Goal: Transaction & Acquisition: Purchase product/service

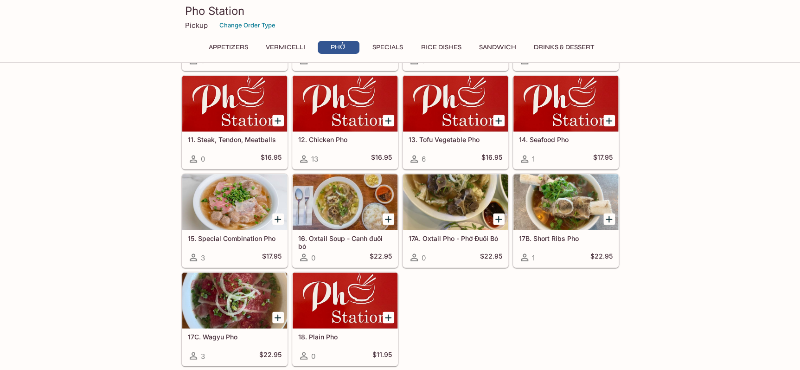
scroll to position [670, 0]
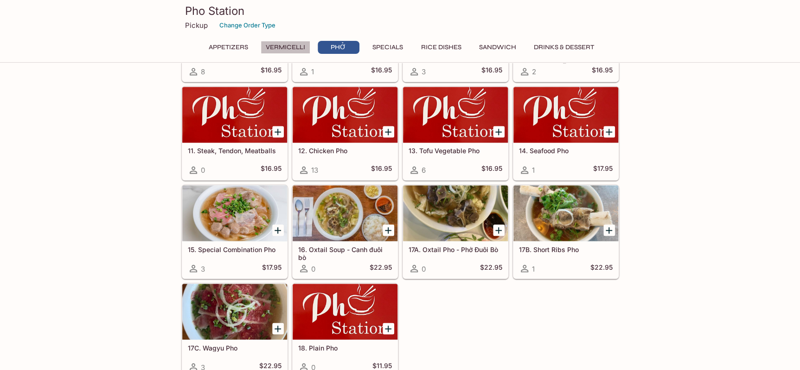
click at [266, 47] on button "Vermicelli" at bounding box center [286, 47] width 50 height 13
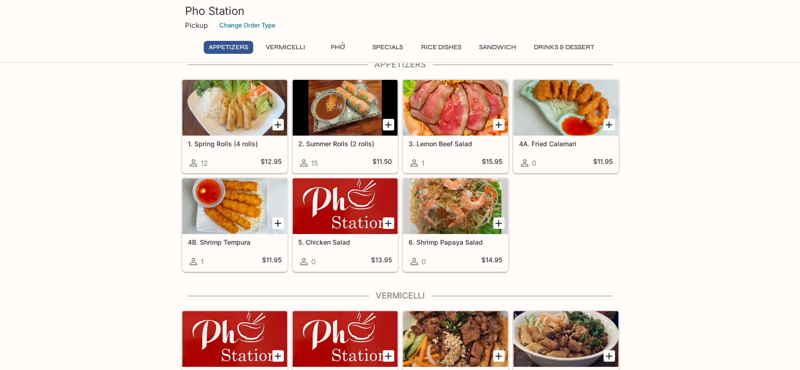
scroll to position [0, 0]
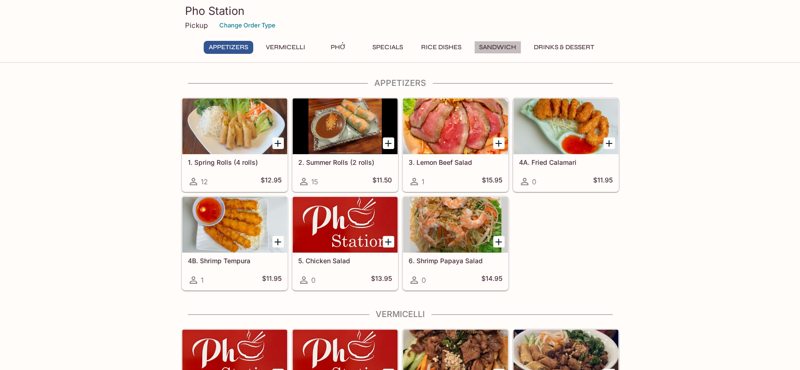
click at [520, 45] on button "Sandwich" at bounding box center [497, 47] width 47 height 13
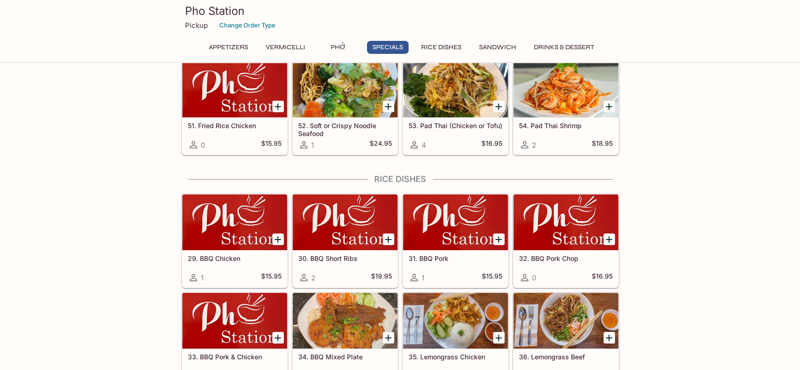
scroll to position [1362, 0]
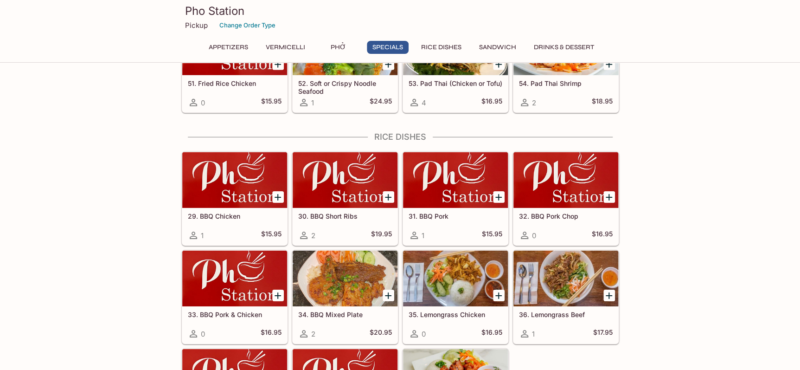
click at [332, 46] on button "Phở" at bounding box center [339, 47] width 42 height 13
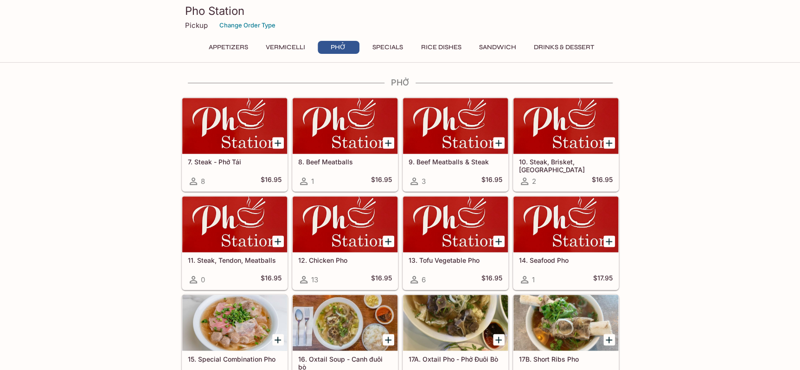
scroll to position [559, 0]
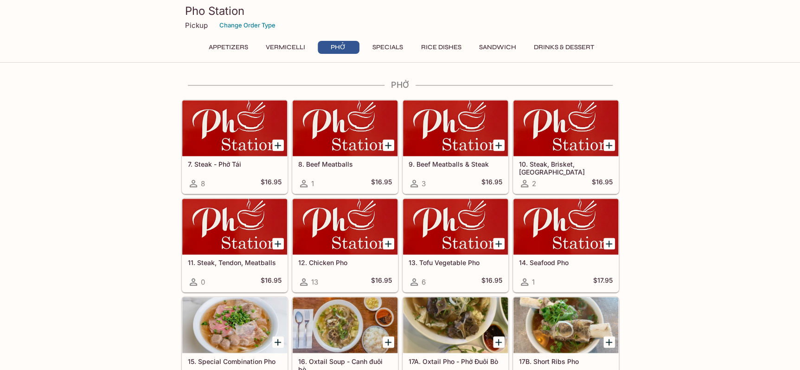
click at [387, 48] on button "Specials" at bounding box center [388, 47] width 42 height 13
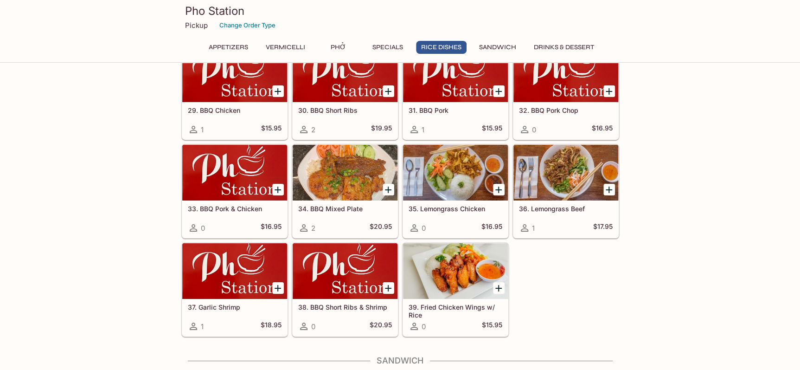
scroll to position [1449, 0]
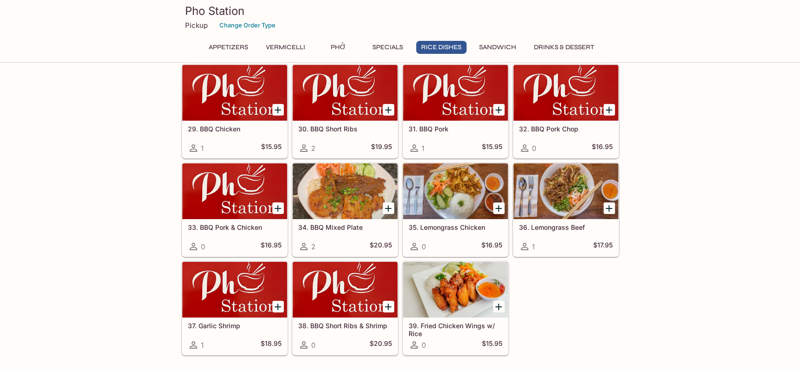
click at [496, 45] on button "Sandwich" at bounding box center [497, 47] width 47 height 13
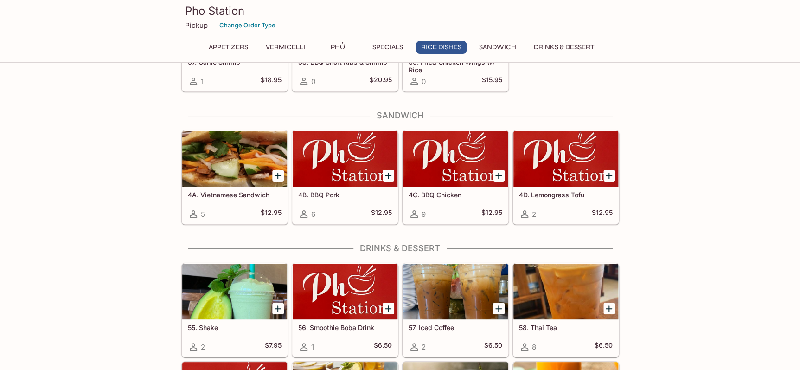
scroll to position [1699, 0]
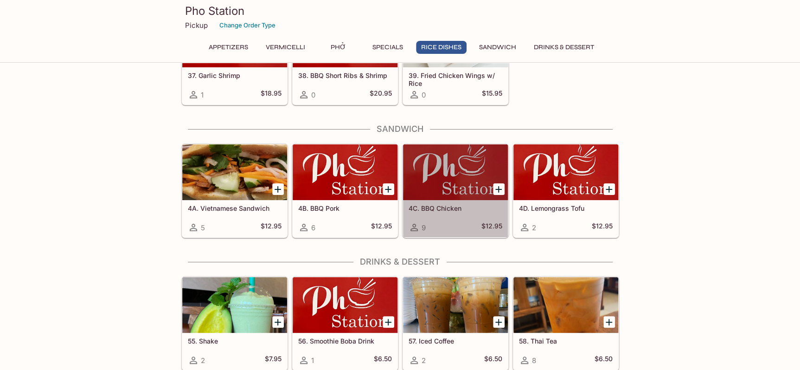
click at [448, 181] on div at bounding box center [455, 172] width 105 height 56
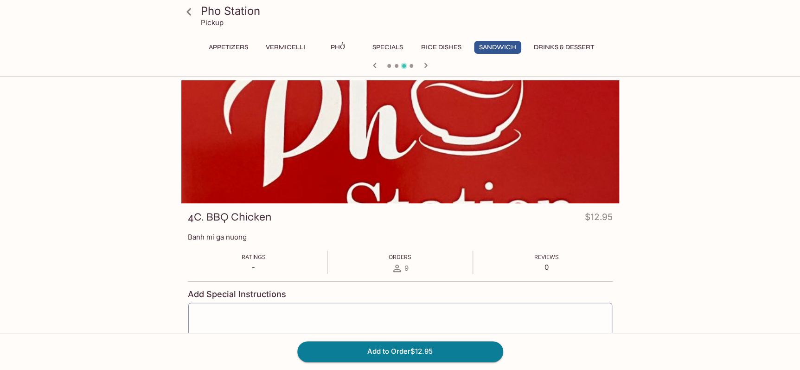
click at [493, 47] on button "Sandwich" at bounding box center [497, 47] width 47 height 13
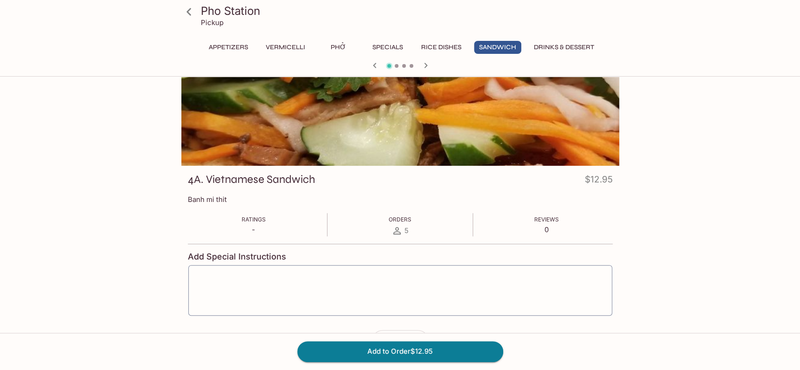
scroll to position [80, 0]
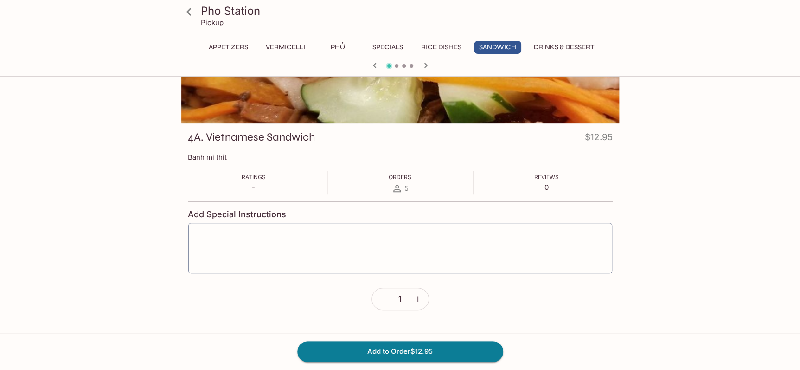
click at [415, 297] on icon "button" at bounding box center [417, 298] width 9 height 9
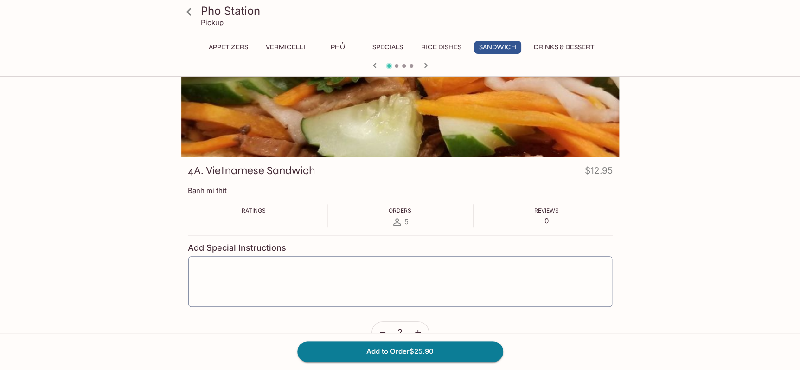
scroll to position [0, 0]
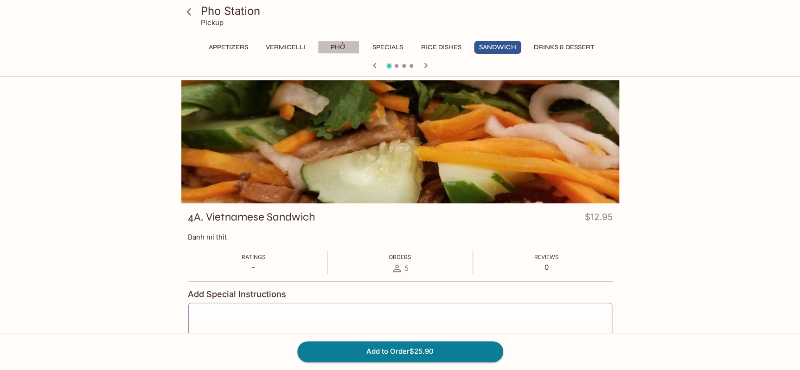
click at [335, 45] on button "Phở" at bounding box center [339, 47] width 42 height 13
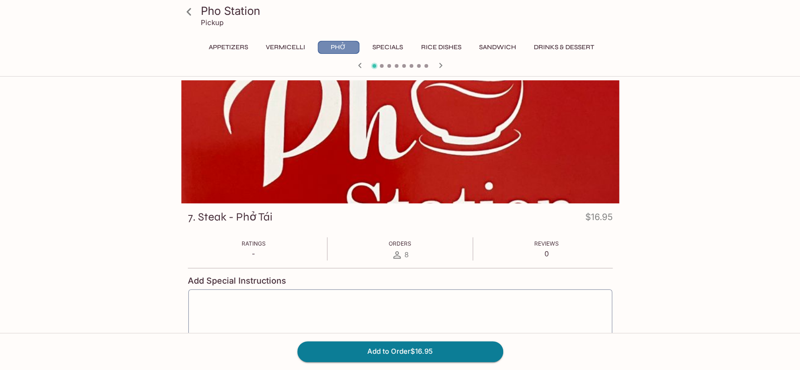
click at [332, 46] on button "Phở" at bounding box center [339, 47] width 42 height 13
click at [194, 13] on icon at bounding box center [189, 12] width 16 height 16
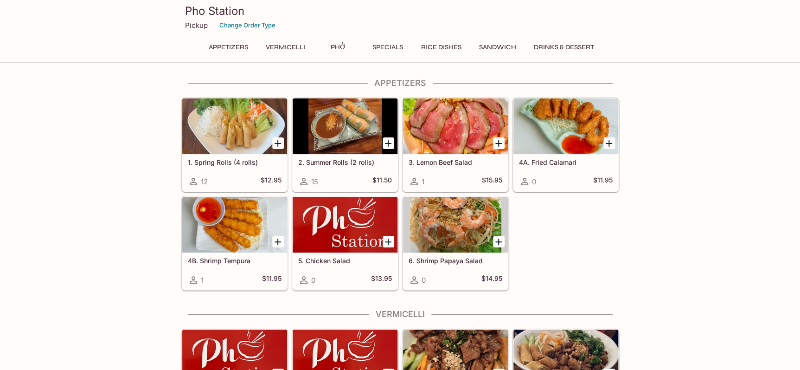
click at [333, 42] on button "Phở" at bounding box center [339, 47] width 42 height 13
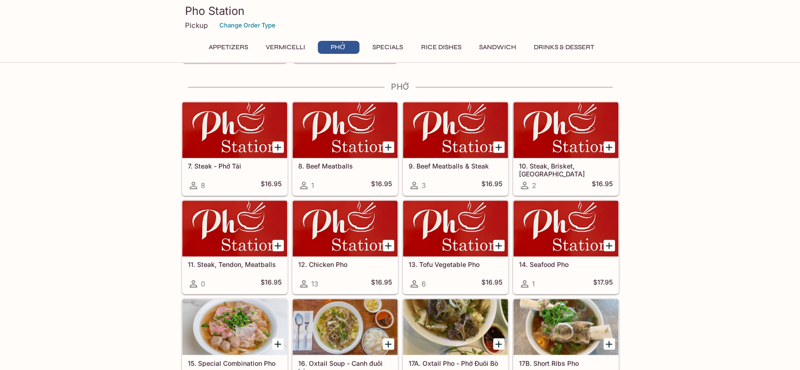
scroll to position [559, 0]
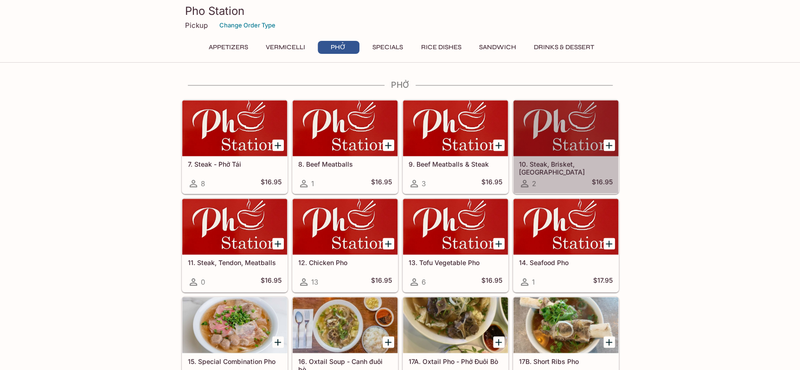
click at [549, 139] on div at bounding box center [566, 128] width 105 height 56
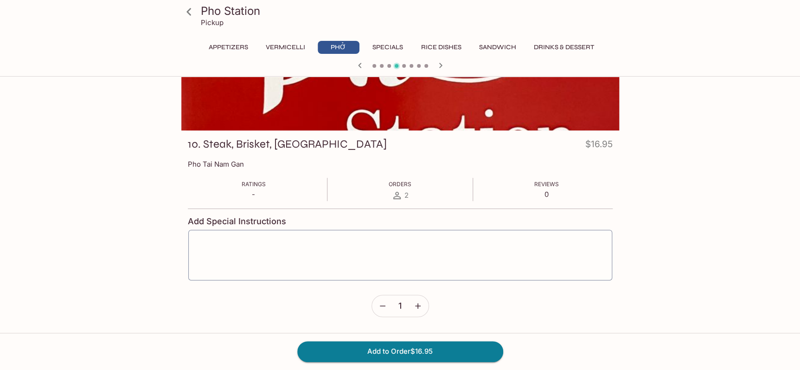
scroll to position [80, 0]
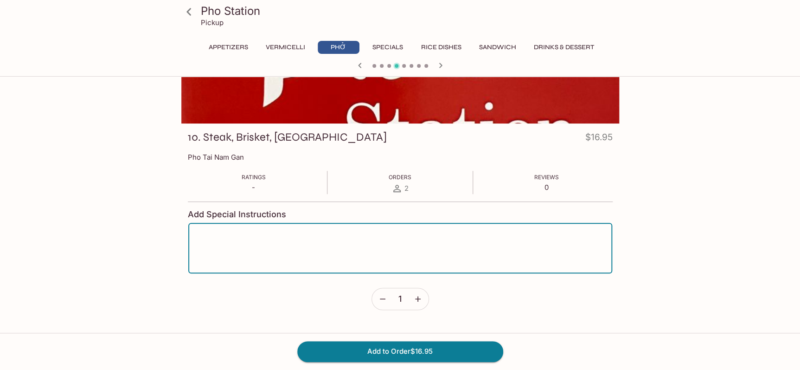
click at [254, 236] on textarea at bounding box center [400, 248] width 411 height 35
type textarea "Please parboil the bean sprouts."
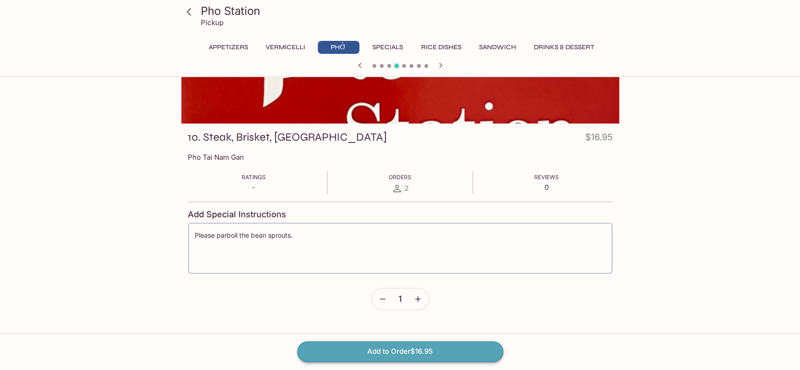
click at [377, 349] on button "Add to Order $16.95" at bounding box center [400, 351] width 206 height 20
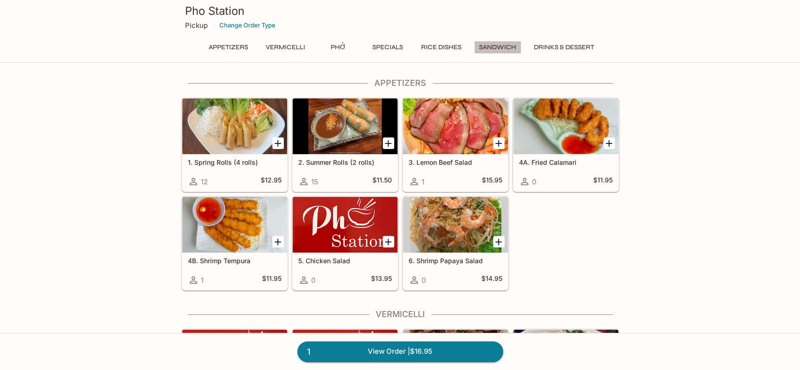
click at [488, 52] on button "Sandwich" at bounding box center [497, 47] width 47 height 13
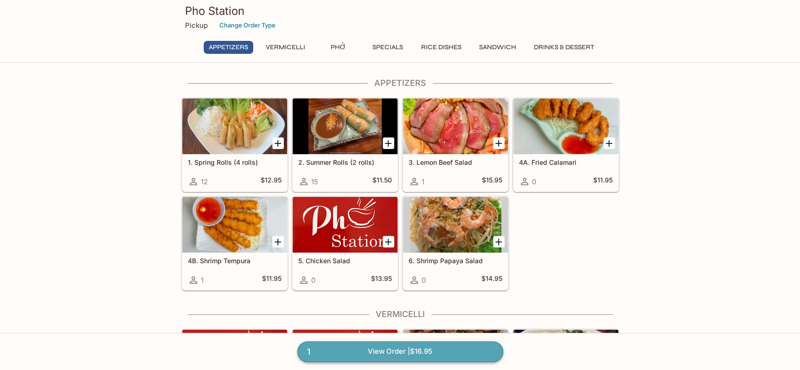
click at [449, 352] on link "1 View Order | $16.95" at bounding box center [400, 351] width 206 height 20
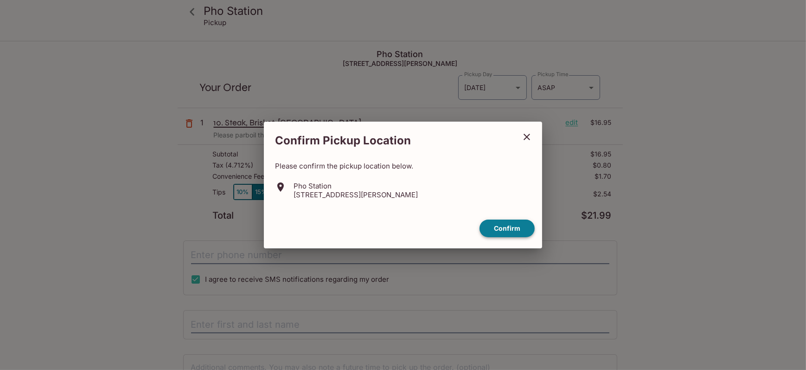
click at [503, 233] on button "Confirm" at bounding box center [507, 228] width 55 height 18
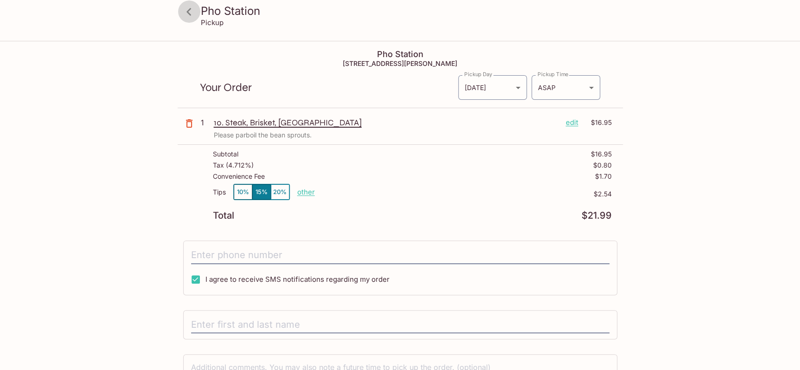
click at [185, 16] on icon at bounding box center [189, 12] width 16 height 16
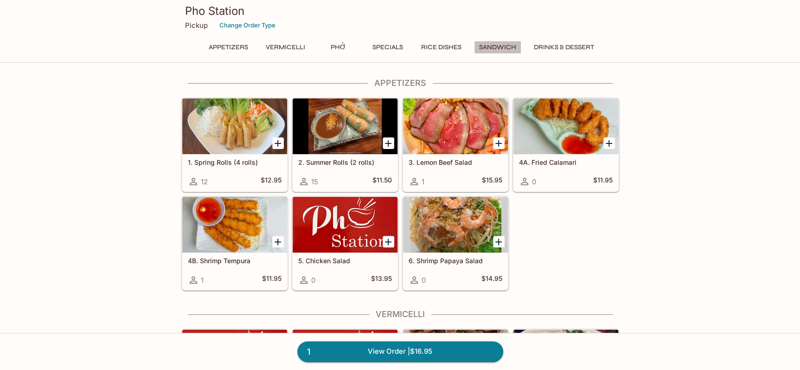
click at [503, 48] on button "Sandwich" at bounding box center [497, 47] width 47 height 13
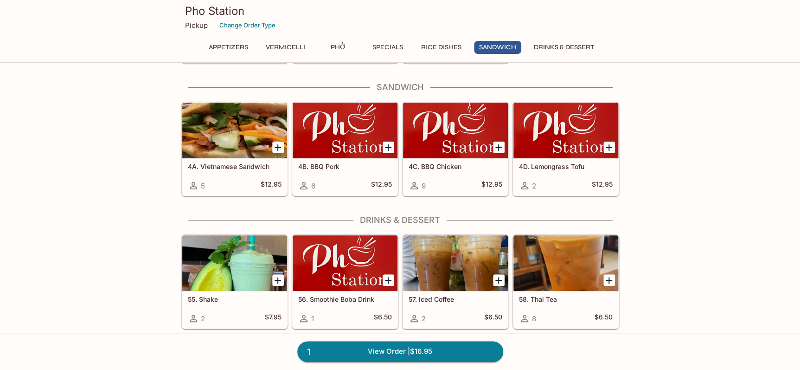
scroll to position [1742, 0]
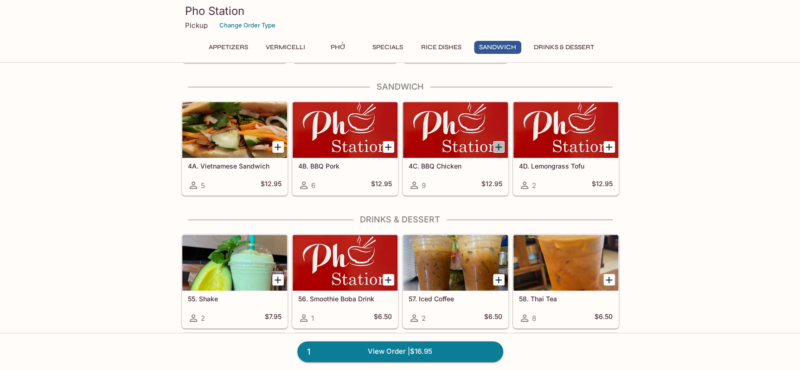
click at [498, 147] on icon "Add 4C. BBQ Chicken" at bounding box center [499, 147] width 6 height 6
click at [498, 147] on button "1" at bounding box center [499, 147] width 12 height 12
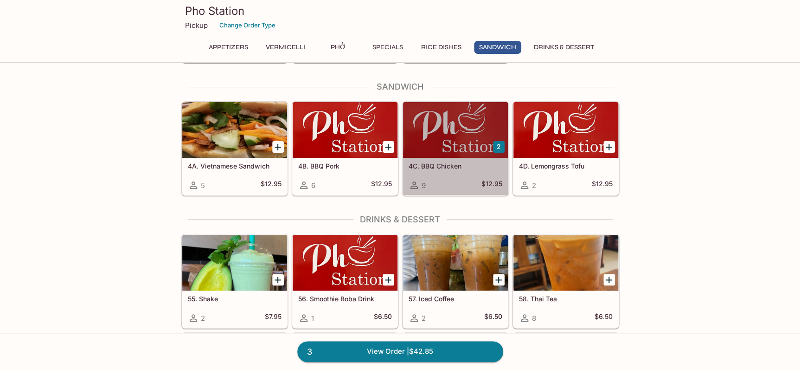
click at [445, 140] on div at bounding box center [455, 130] width 105 height 56
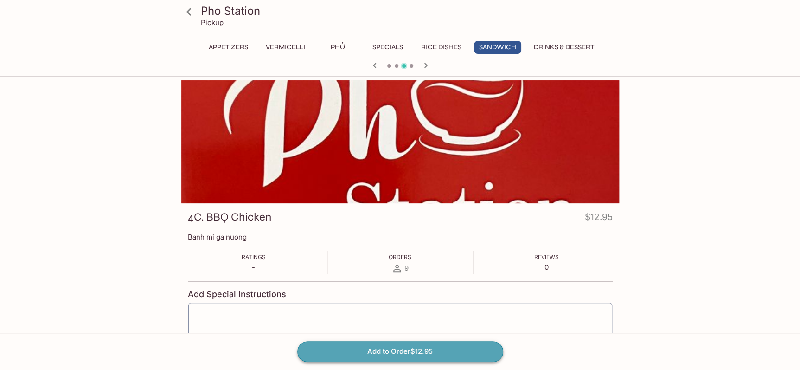
click at [398, 348] on button "Add to Order $12.95" at bounding box center [400, 351] width 206 height 20
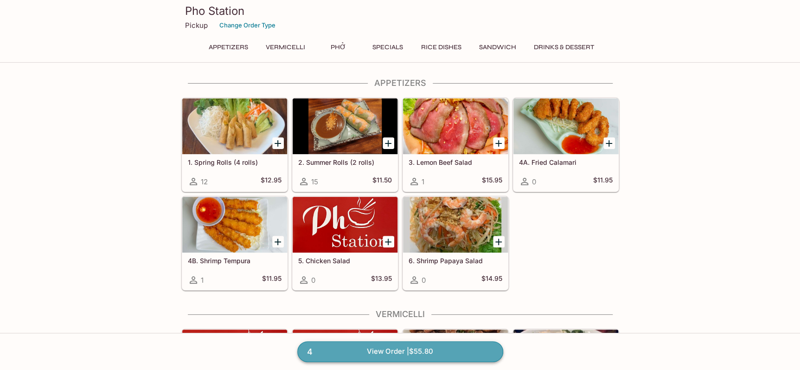
click at [376, 349] on link "4 View Order | $55.80" at bounding box center [400, 351] width 206 height 20
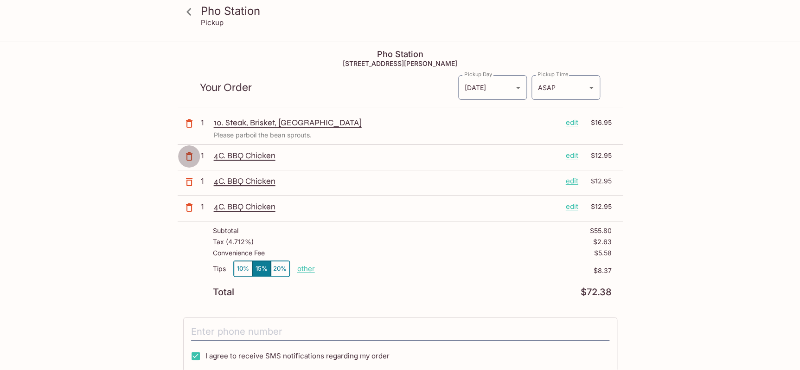
click at [190, 155] on icon "button" at bounding box center [189, 156] width 11 height 11
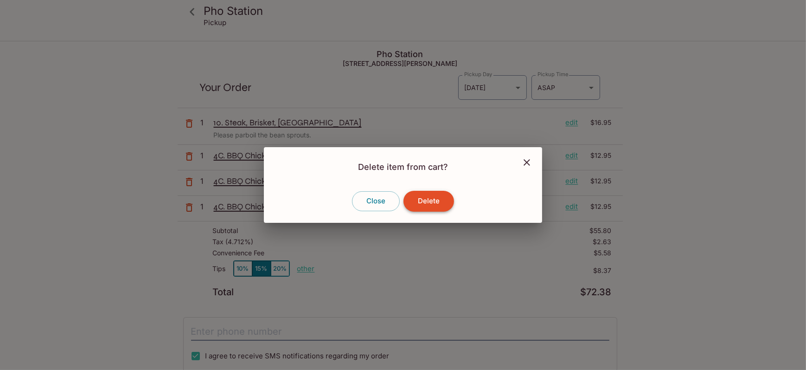
click at [417, 203] on button "Delete" at bounding box center [429, 201] width 51 height 20
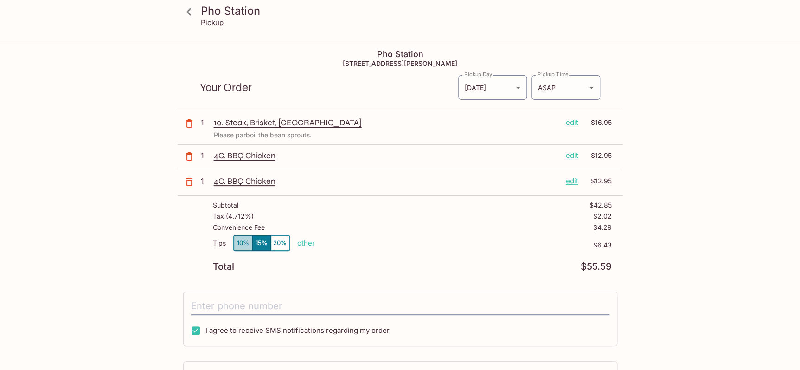
click at [243, 242] on button "10%" at bounding box center [243, 242] width 19 height 15
click at [232, 304] on input "tel" at bounding box center [400, 306] width 418 height 18
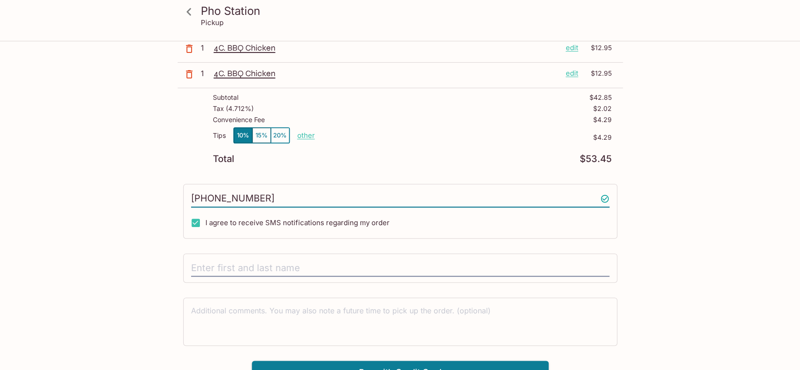
scroll to position [120, 0]
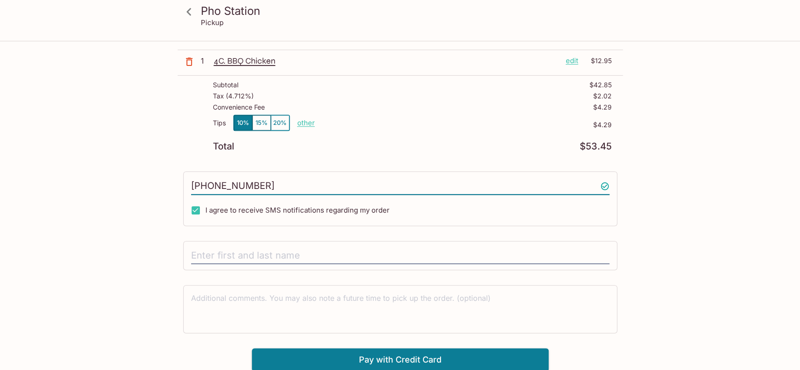
type input "[PHONE_NUMBER]"
click at [206, 256] on input "text" at bounding box center [400, 256] width 418 height 18
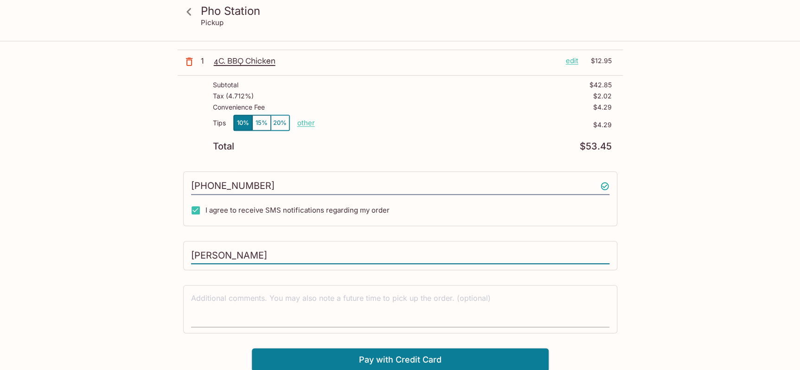
type input "[PERSON_NAME]"
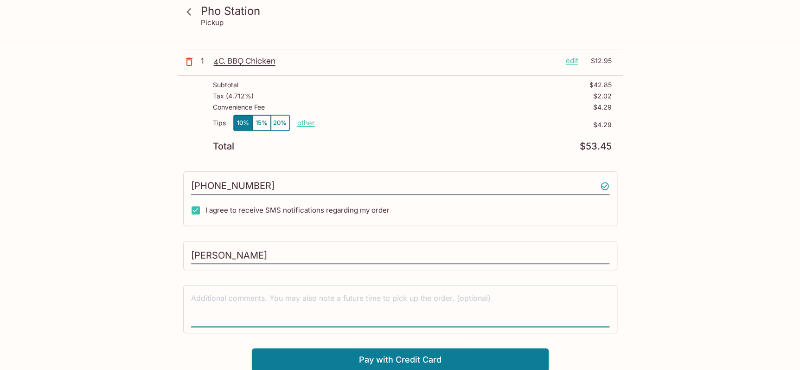
click at [232, 297] on textarea at bounding box center [400, 309] width 418 height 32
type textarea "Please include sriacha and plum sauce for the Pho. Thank you."
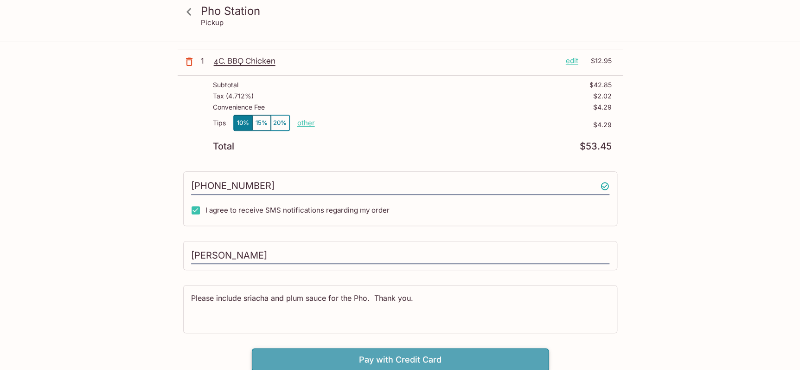
click at [404, 355] on button "Pay with Credit Card" at bounding box center [400, 359] width 297 height 23
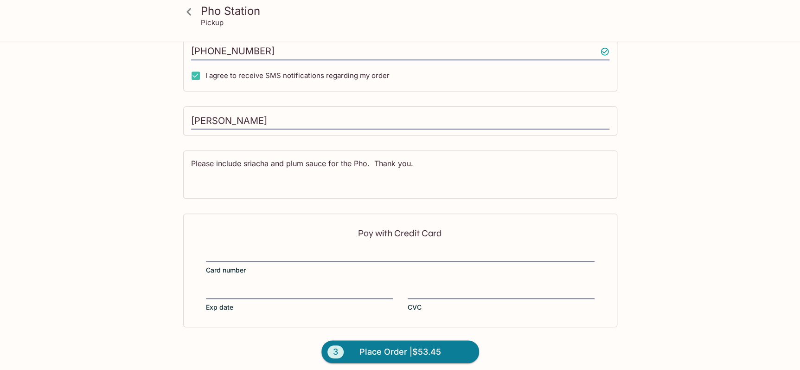
scroll to position [259, 0]
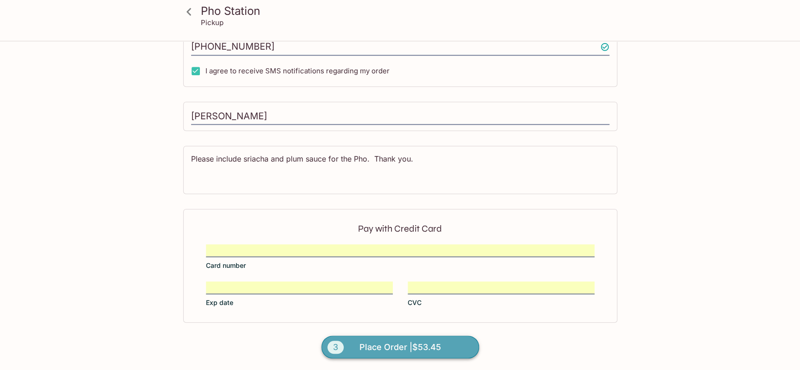
click at [400, 347] on span "Place Order | $53.45" at bounding box center [401, 347] width 82 height 15
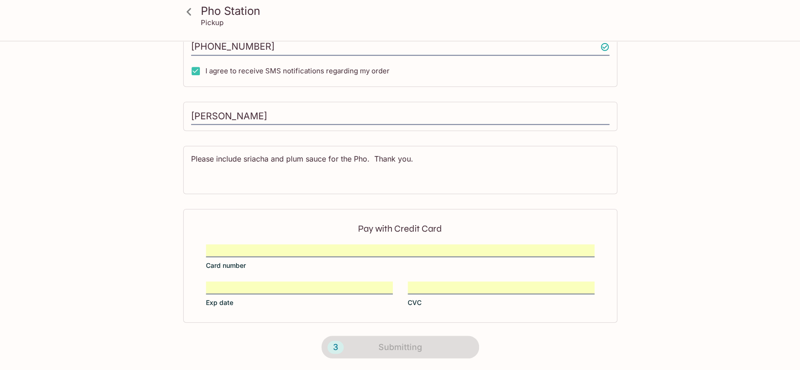
scroll to position [168, 0]
